Goal: Complete application form

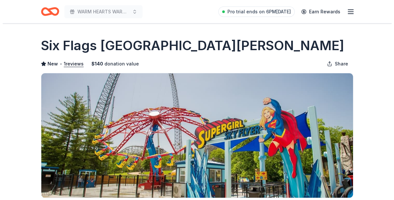
scroll to position [98, 0]
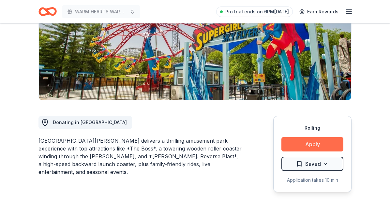
click at [315, 148] on button "Apply" at bounding box center [312, 144] width 62 height 14
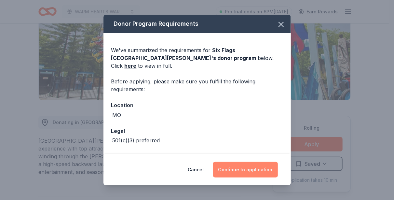
click at [247, 166] on button "Continue to application" at bounding box center [245, 170] width 65 height 16
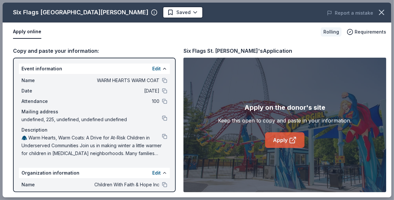
click at [285, 143] on link "Apply" at bounding box center [284, 140] width 39 height 16
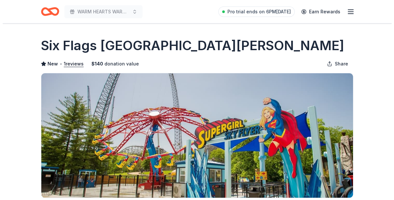
scroll to position [98, 0]
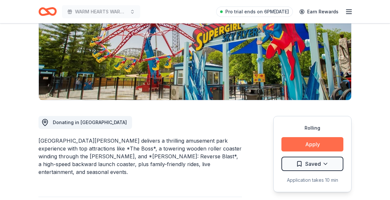
drag, startPoint x: 0, startPoint y: 0, endPoint x: 309, endPoint y: 146, distance: 341.7
click at [309, 146] on button "Apply" at bounding box center [312, 144] width 62 height 14
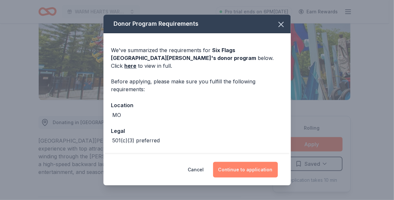
click at [245, 168] on button "Continue to application" at bounding box center [245, 170] width 65 height 16
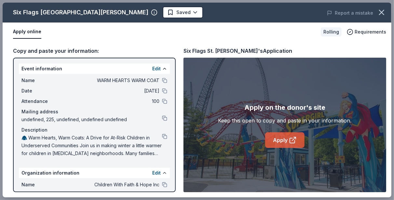
click at [278, 140] on link "Apply" at bounding box center [284, 140] width 39 height 16
